Goal: Information Seeking & Learning: Learn about a topic

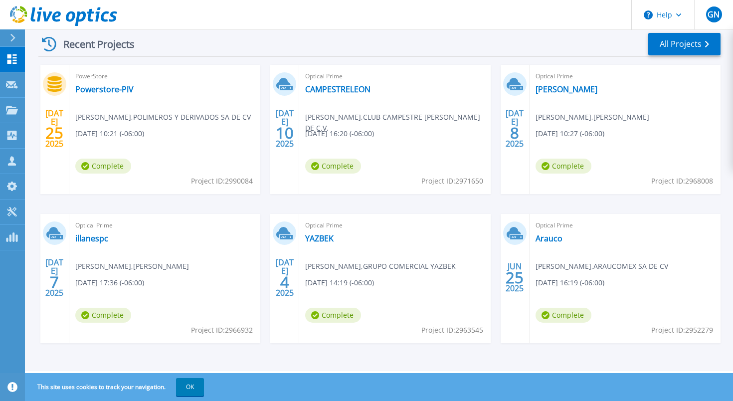
scroll to position [152, 0]
click at [549, 243] on link "Arauco" at bounding box center [549, 238] width 27 height 10
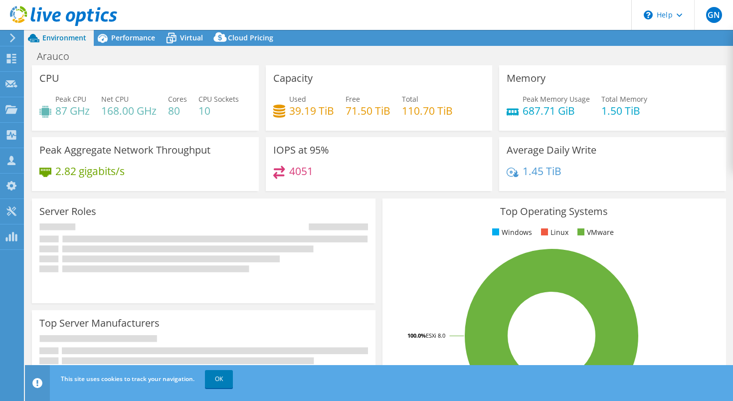
select select "USEast"
select select "USD"
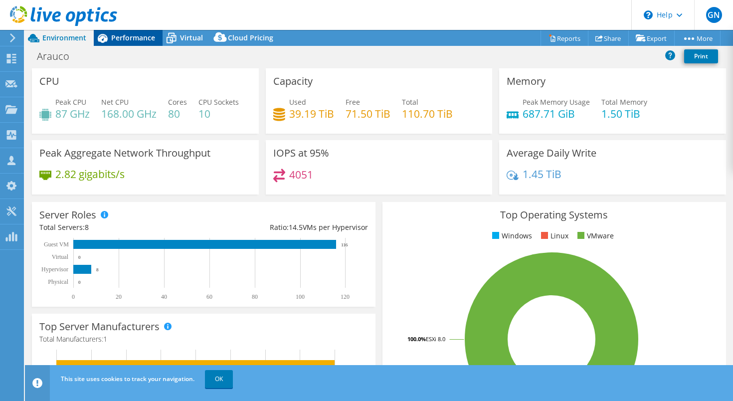
click at [125, 36] on span "Performance" at bounding box center [133, 37] width 44 height 9
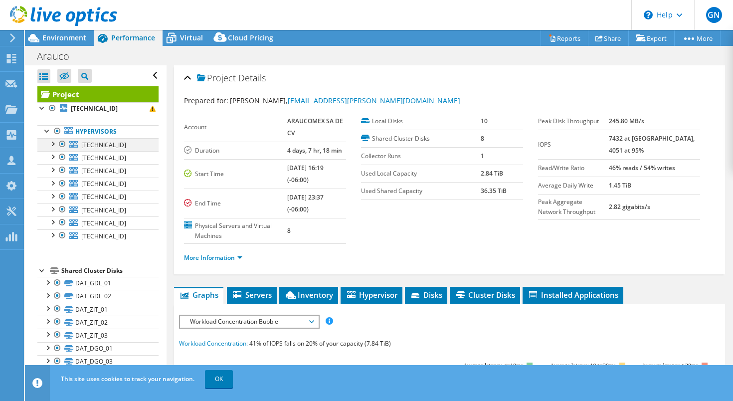
click at [53, 144] on div at bounding box center [52, 143] width 10 height 10
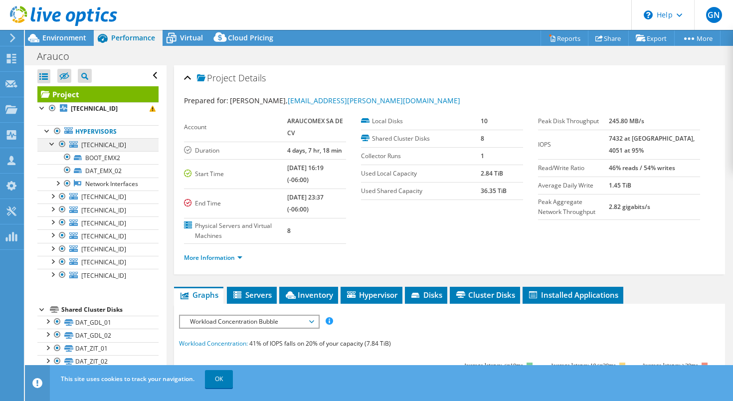
click at [52, 143] on div at bounding box center [52, 143] width 10 height 10
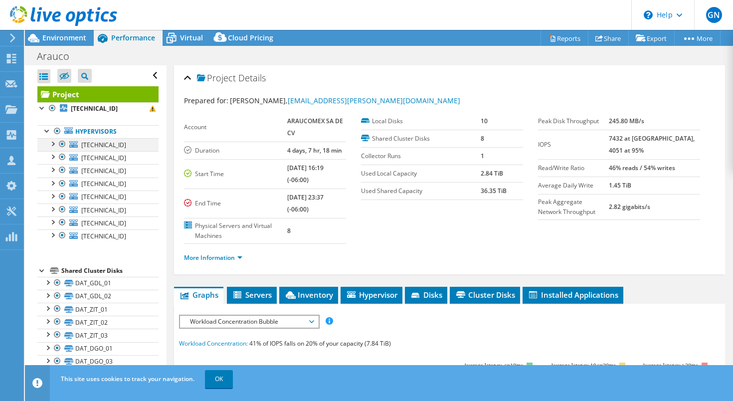
click at [54, 145] on div at bounding box center [52, 143] width 10 height 10
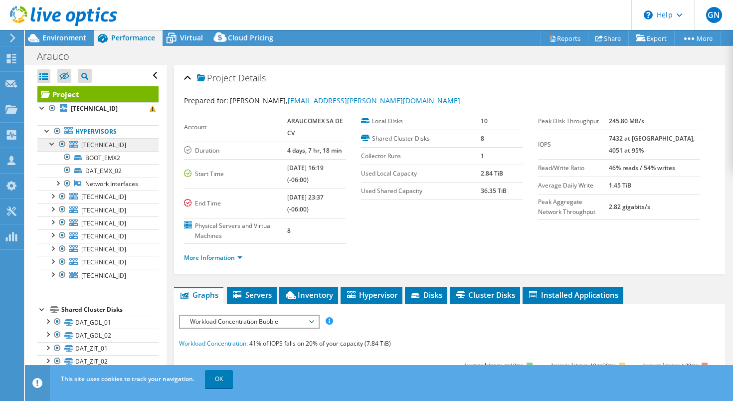
click at [94, 146] on span "172.23.107.6" at bounding box center [103, 145] width 45 height 8
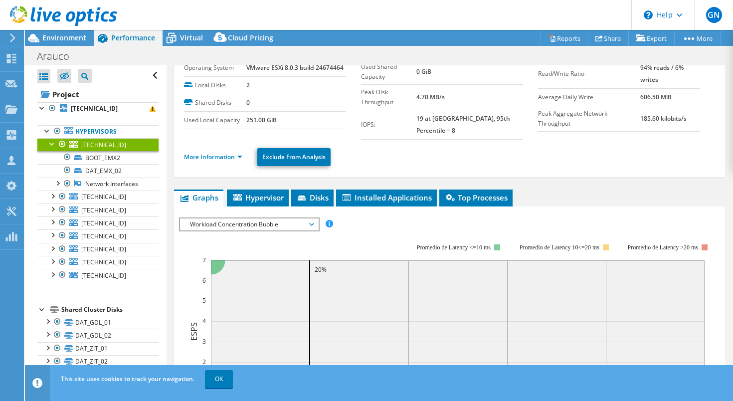
scroll to position [43, 0]
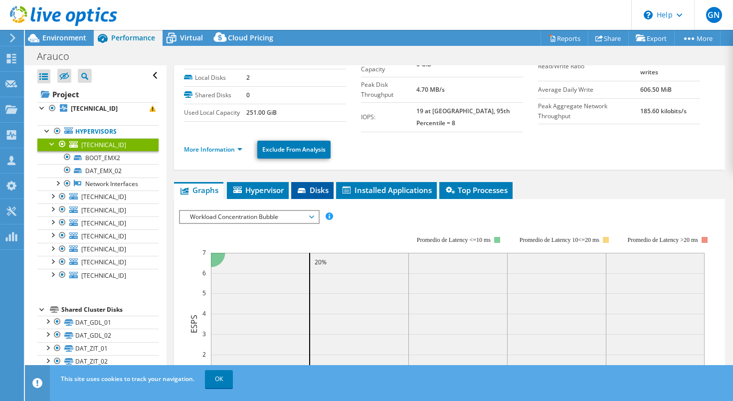
click at [318, 185] on span "Disks" at bounding box center [312, 190] width 32 height 10
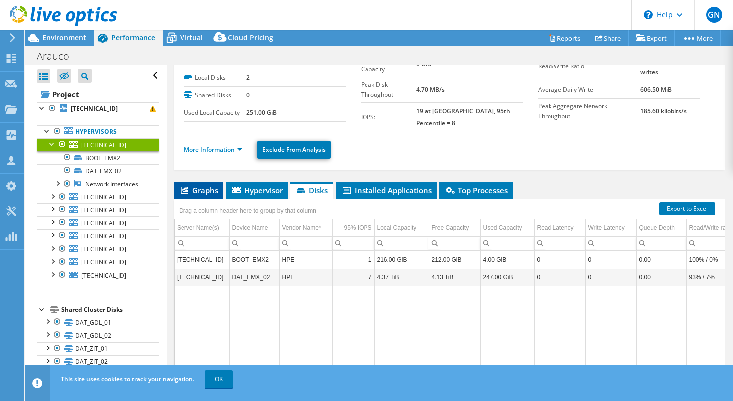
click at [200, 185] on span "Graphs" at bounding box center [198, 190] width 39 height 10
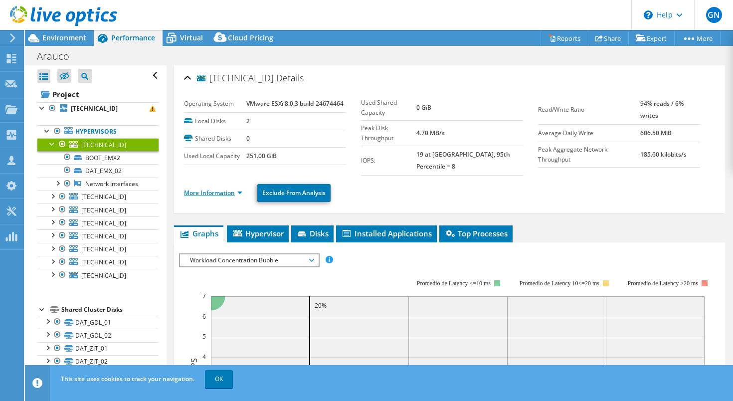
scroll to position [0, 0]
click at [240, 189] on link "More Information" at bounding box center [213, 193] width 58 height 8
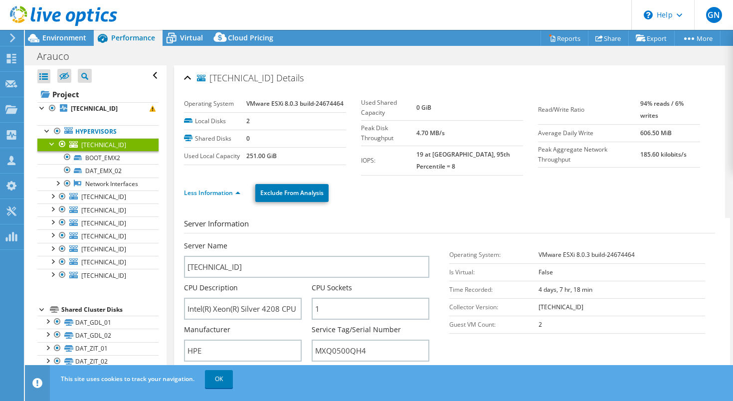
click at [50, 144] on div at bounding box center [52, 143] width 10 height 10
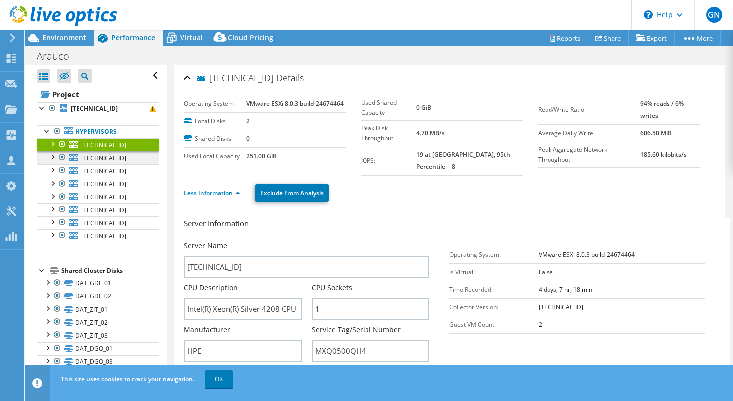
click at [87, 160] on span "172.23.107.5" at bounding box center [103, 158] width 45 height 8
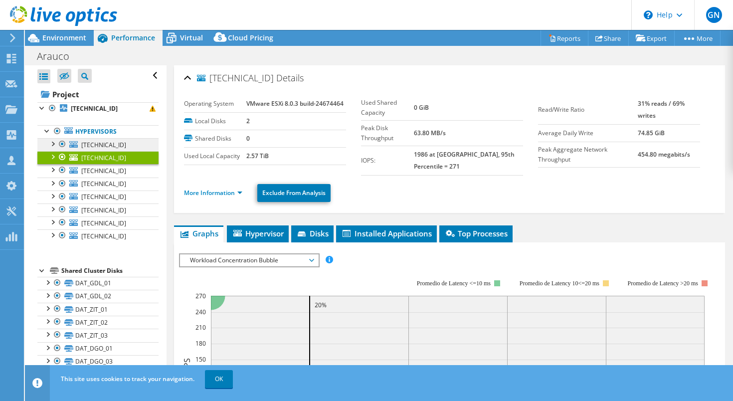
click at [97, 145] on span "172.23.107.6" at bounding box center [103, 145] width 45 height 8
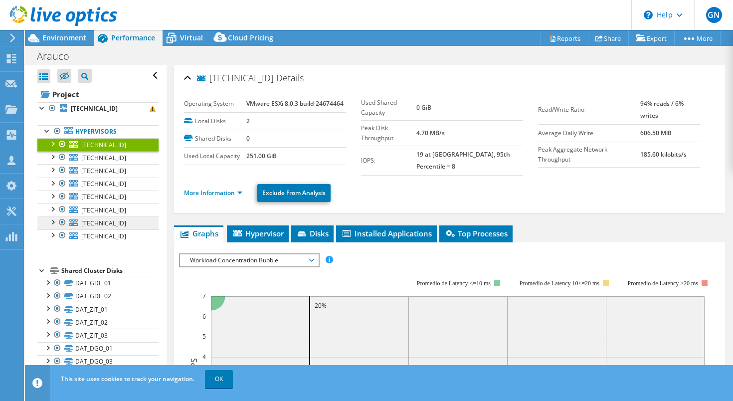
click at [97, 226] on span "172.23.103.6" at bounding box center [103, 223] width 45 height 8
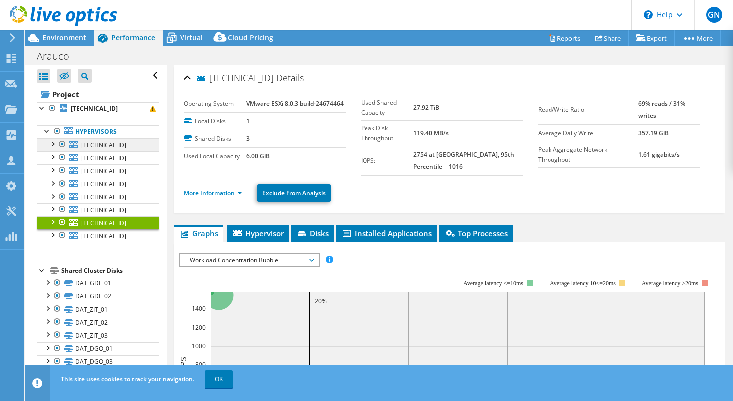
click at [95, 145] on span "172.23.107.6" at bounding box center [103, 145] width 45 height 8
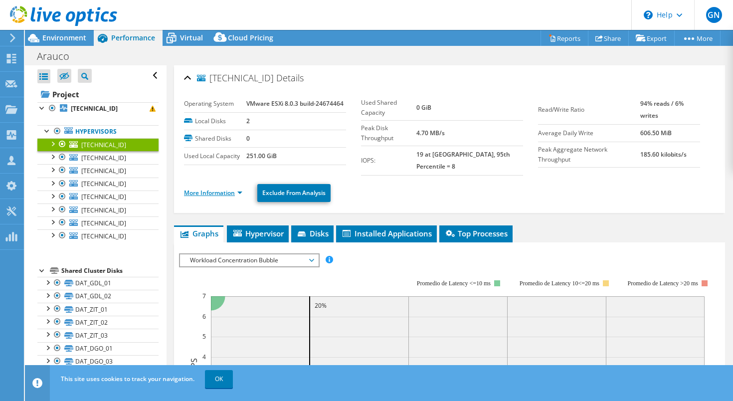
click at [241, 189] on link "More Information" at bounding box center [213, 193] width 58 height 8
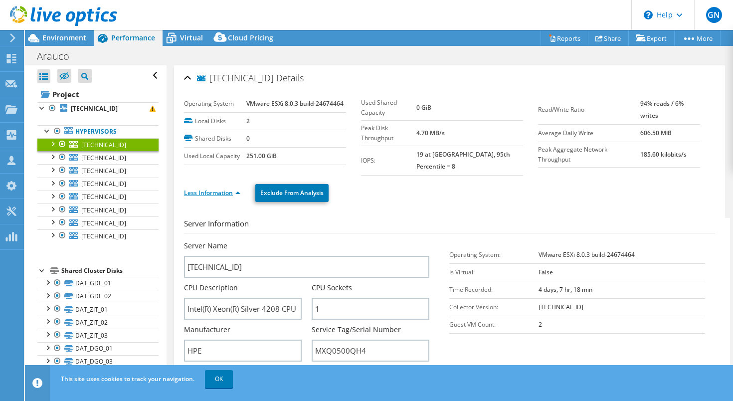
click at [235, 189] on link "Less Information" at bounding box center [212, 193] width 56 height 8
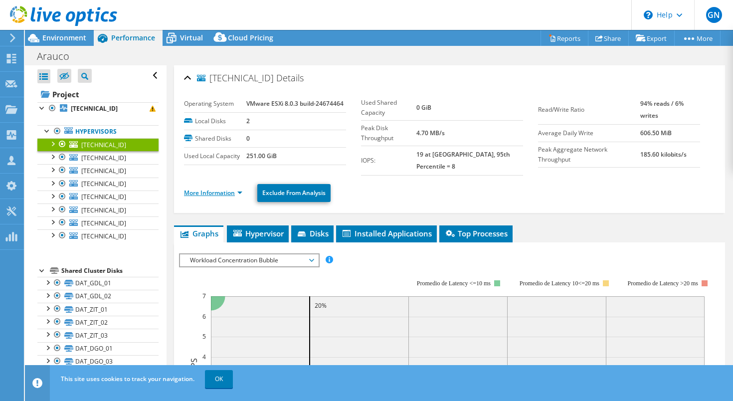
click at [240, 189] on link "More Information" at bounding box center [213, 193] width 58 height 8
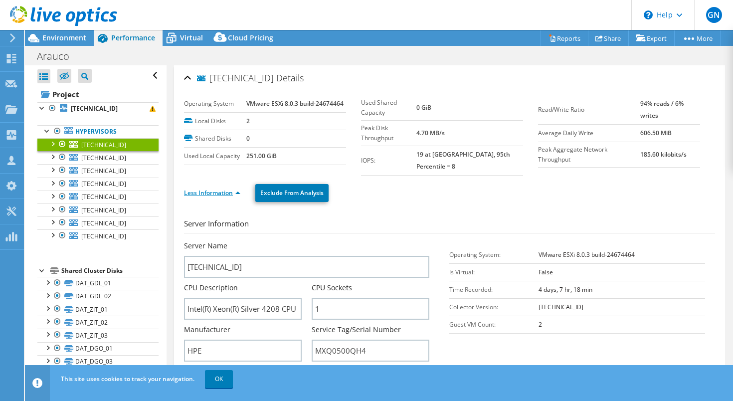
click at [240, 188] on li "Less Information" at bounding box center [215, 193] width 62 height 11
click at [238, 189] on link "Less Information" at bounding box center [212, 193] width 56 height 8
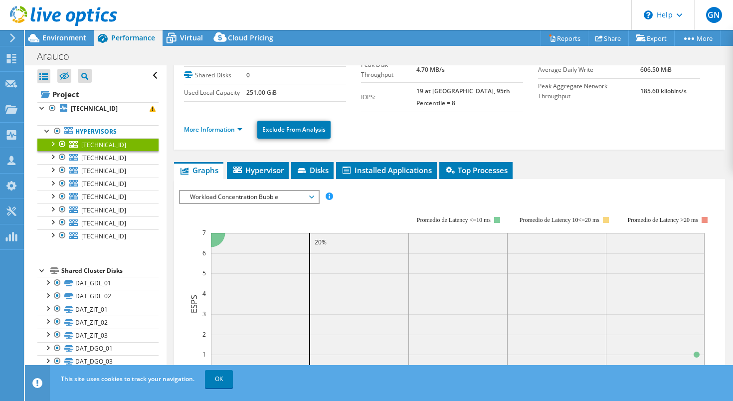
scroll to position [69, 0]
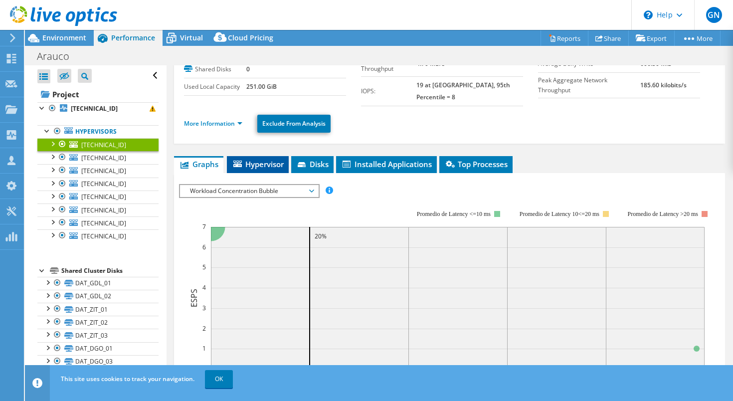
click at [256, 159] on span "Hypervisor" at bounding box center [258, 164] width 52 height 10
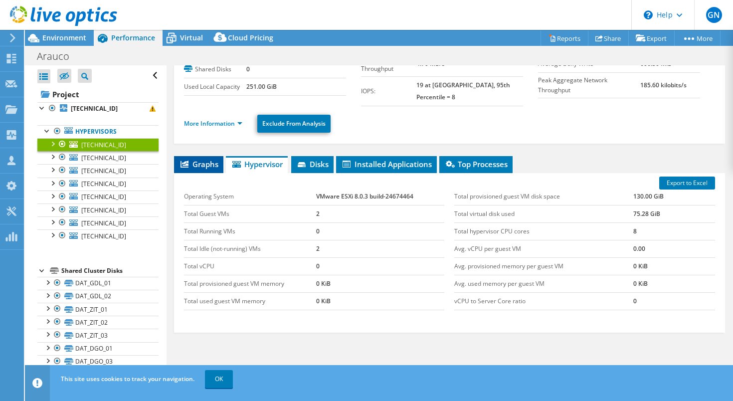
click at [209, 159] on span "Graphs" at bounding box center [198, 164] width 39 height 10
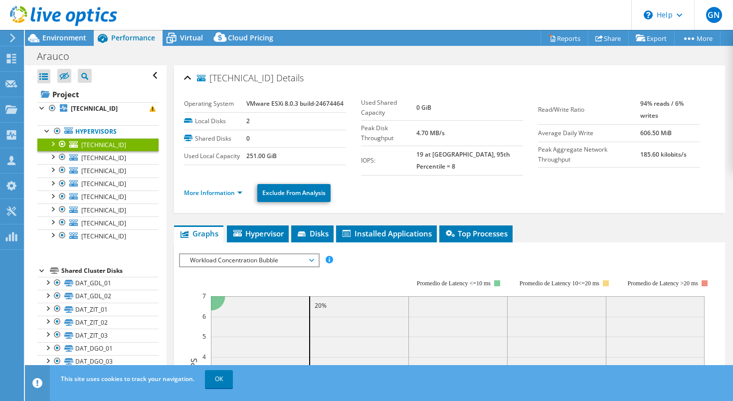
scroll to position [0, 0]
click at [86, 156] on span "172.23.107.5" at bounding box center [103, 158] width 45 height 8
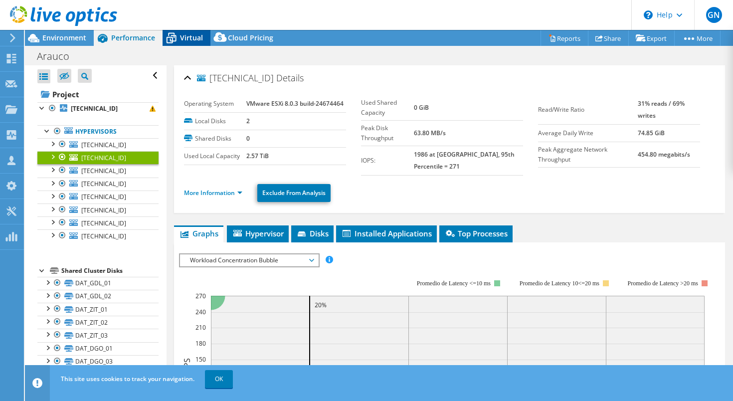
click at [178, 42] on icon at bounding box center [171, 37] width 17 height 17
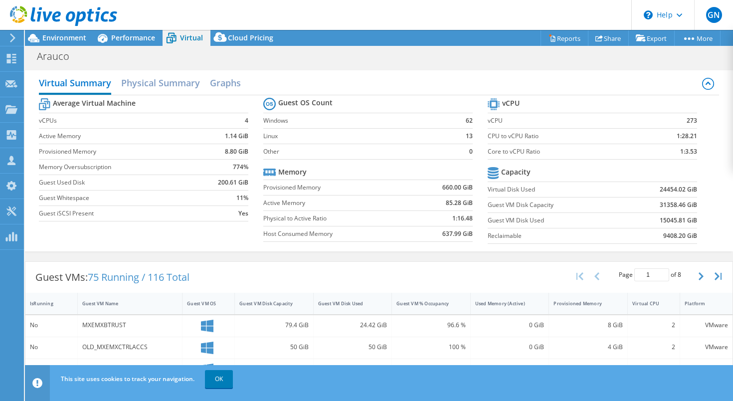
scroll to position [0, 0]
click at [171, 83] on h2 "Physical Summary" at bounding box center [160, 83] width 79 height 22
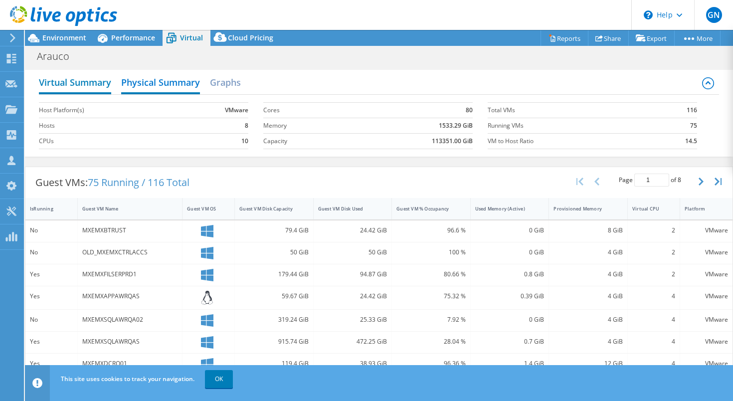
click at [97, 82] on h2 "Virtual Summary" at bounding box center [75, 83] width 72 height 22
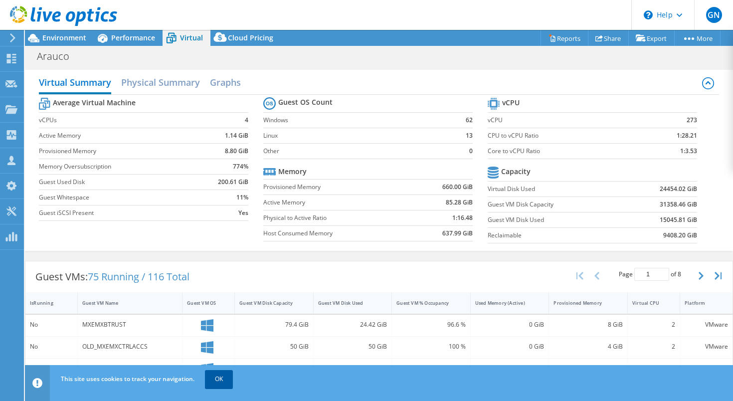
click at [222, 376] on link "OK" at bounding box center [219, 379] width 28 height 18
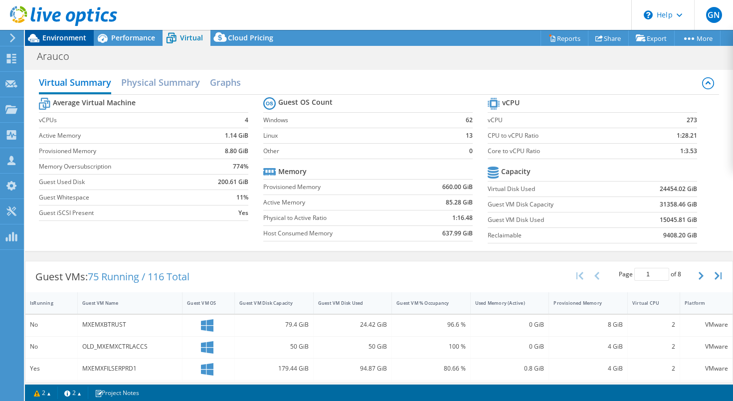
click at [58, 44] on div "Environment" at bounding box center [59, 38] width 69 height 16
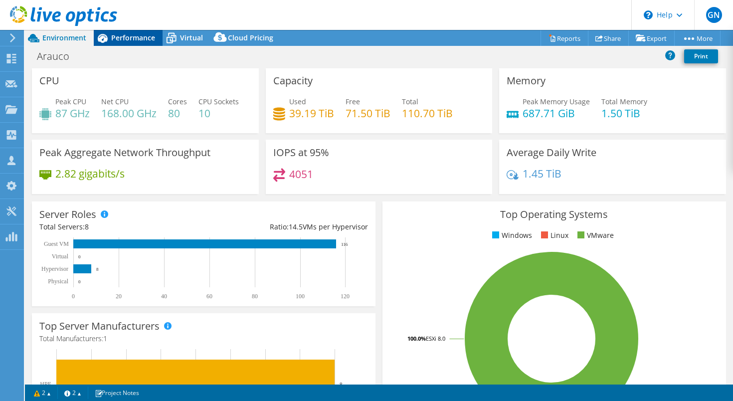
click at [126, 40] on span "Performance" at bounding box center [133, 37] width 44 height 9
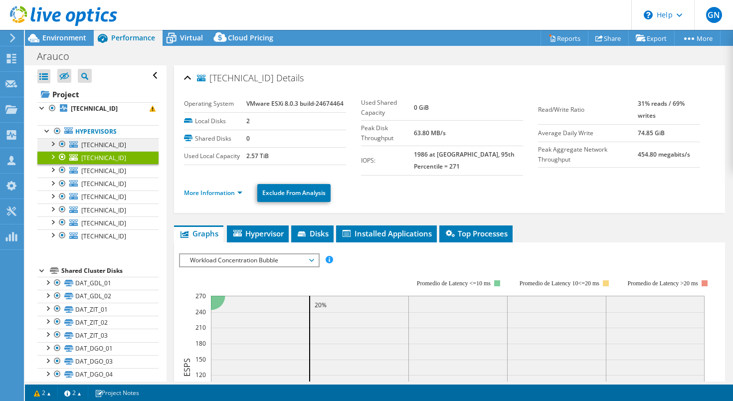
click at [96, 142] on span "172.23.107.6" at bounding box center [103, 145] width 45 height 8
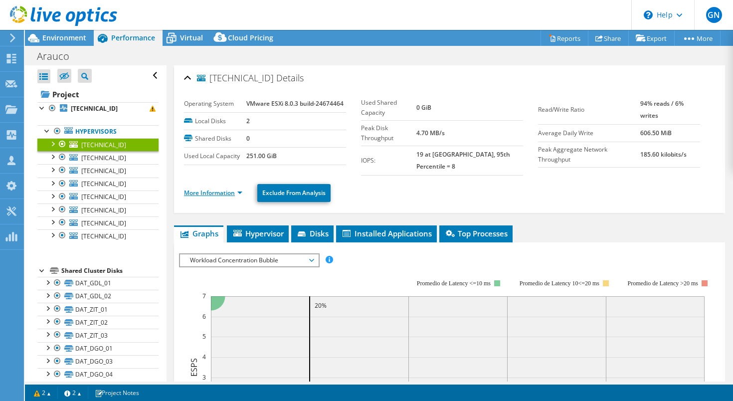
click at [240, 189] on link "More Information" at bounding box center [213, 193] width 58 height 8
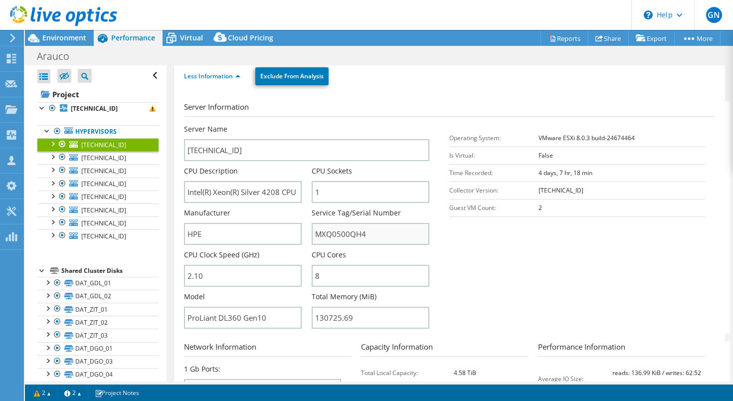
scroll to position [137, 0]
